Goal: Transaction & Acquisition: Purchase product/service

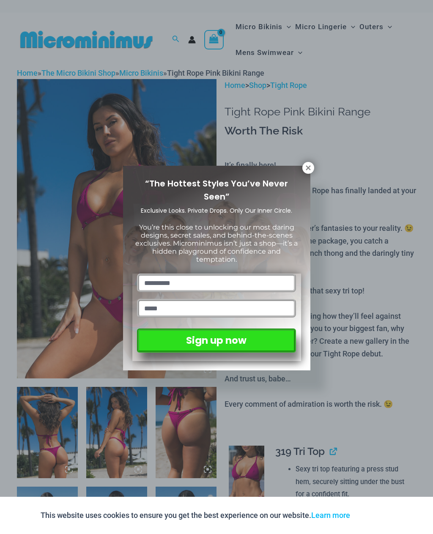
click at [301, 170] on div "“The Hottest Styles You’ve Never Seen” Exclusive Looks. Private Drops. Only Our…" at bounding box center [216, 268] width 187 height 205
click at [306, 167] on icon at bounding box center [309, 168] width 8 height 8
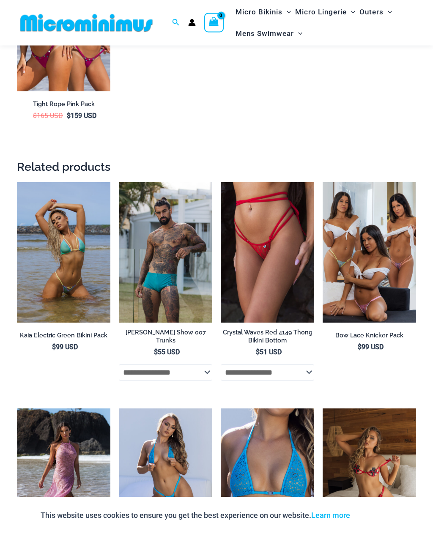
scroll to position [1612, 0]
click at [323, 182] on img at bounding box center [323, 182] width 0 height 0
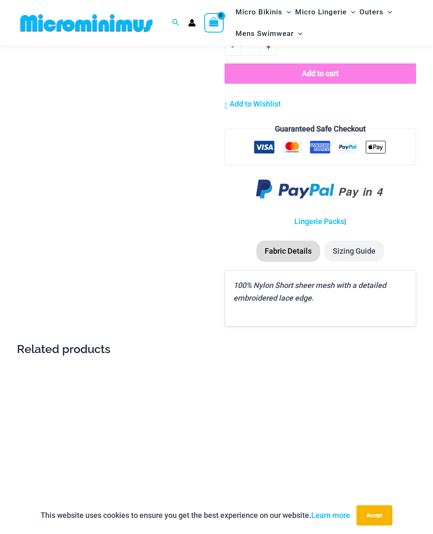
scroll to position [922, 0]
